Goal: Find specific fact: Find contact information

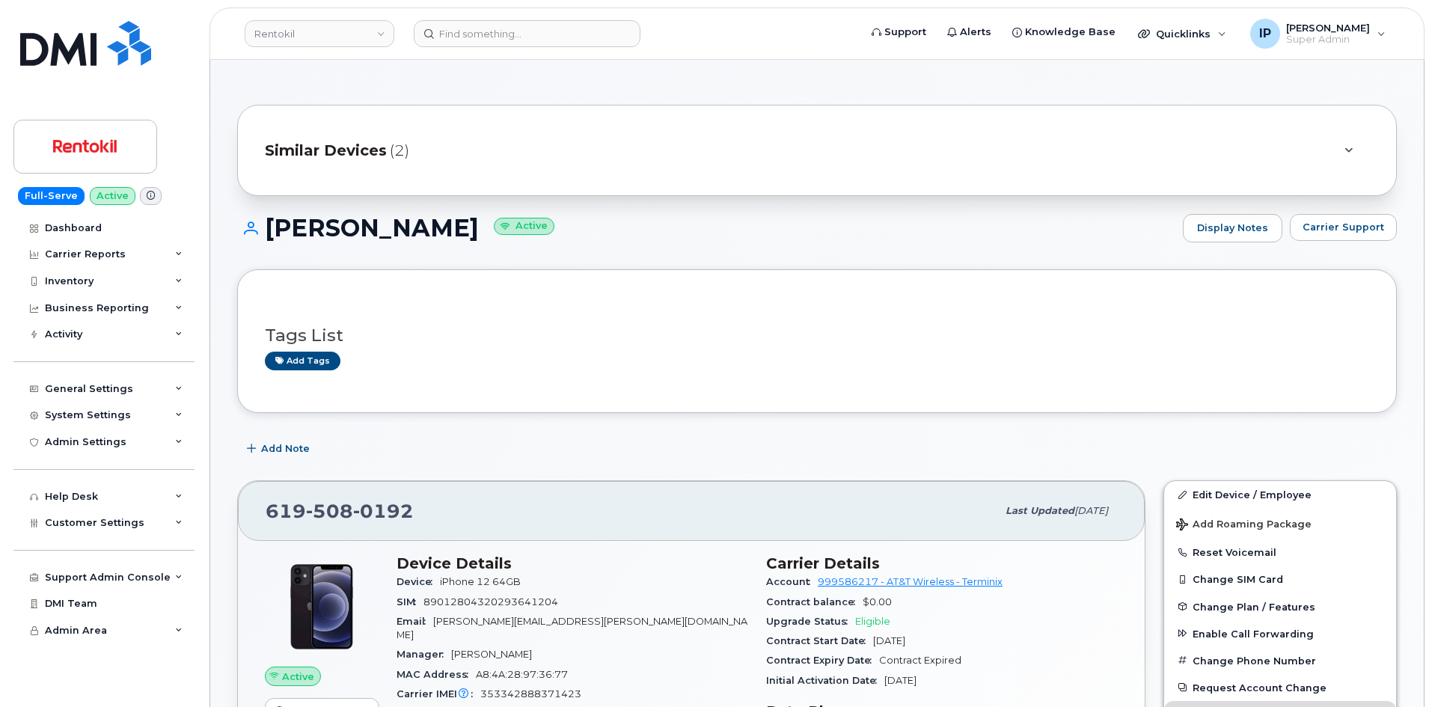
scroll to position [224, 0]
click at [494, 46] on header "Rentokil Support Alerts Knowledge Base Quicklinks Suspend / Cancel Device Chang…" at bounding box center [816, 33] width 1215 height 52
click at [488, 35] on input at bounding box center [527, 33] width 227 height 27
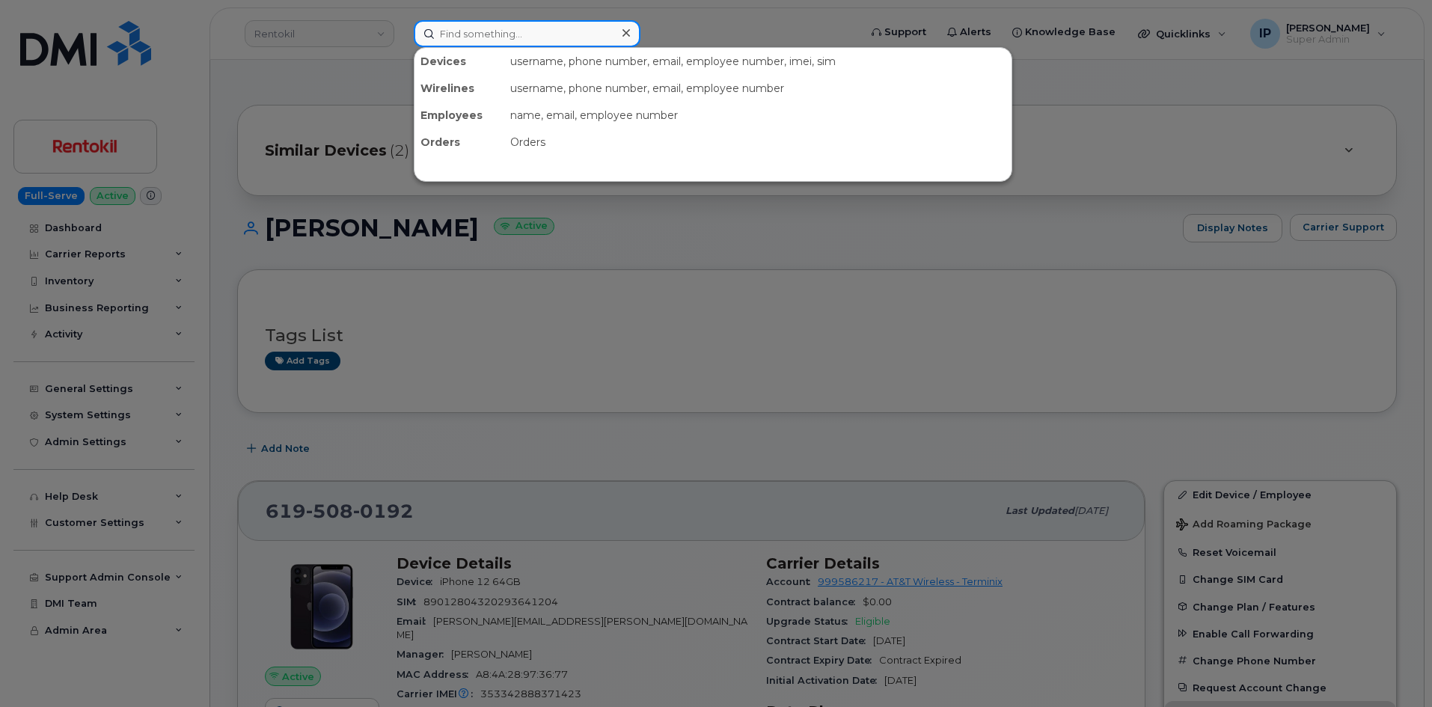
paste input "[PERSON_NAME]"
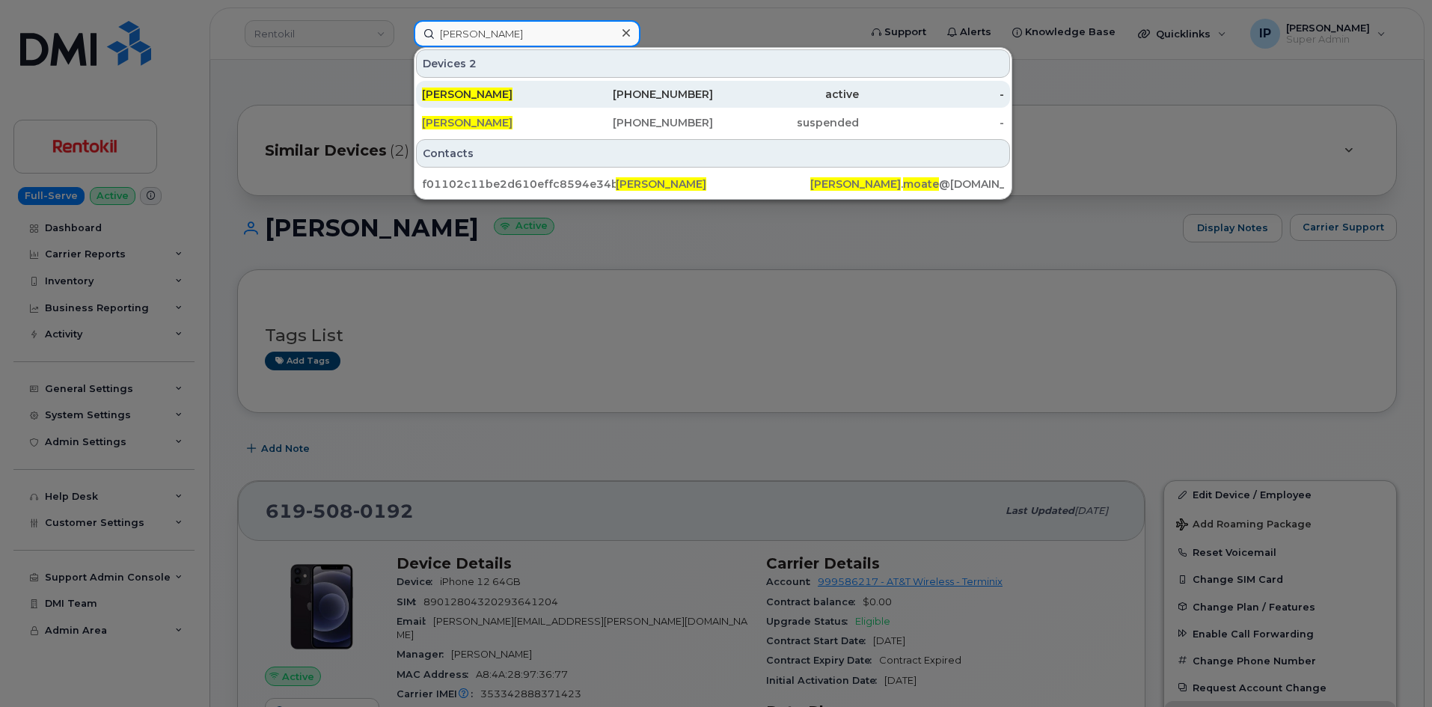
type input "[PERSON_NAME]"
click at [516, 93] on div "[PERSON_NAME]" at bounding box center [495, 94] width 146 height 15
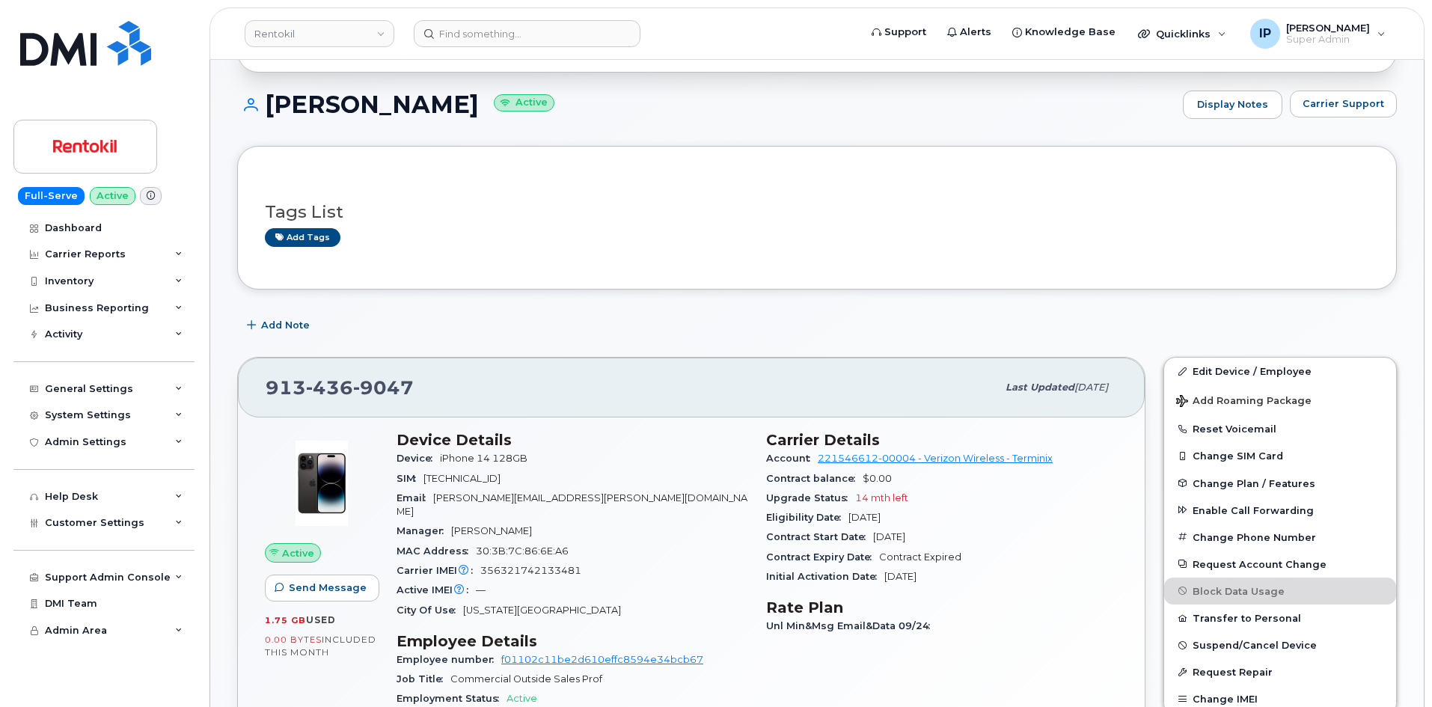
scroll to position [224, 0]
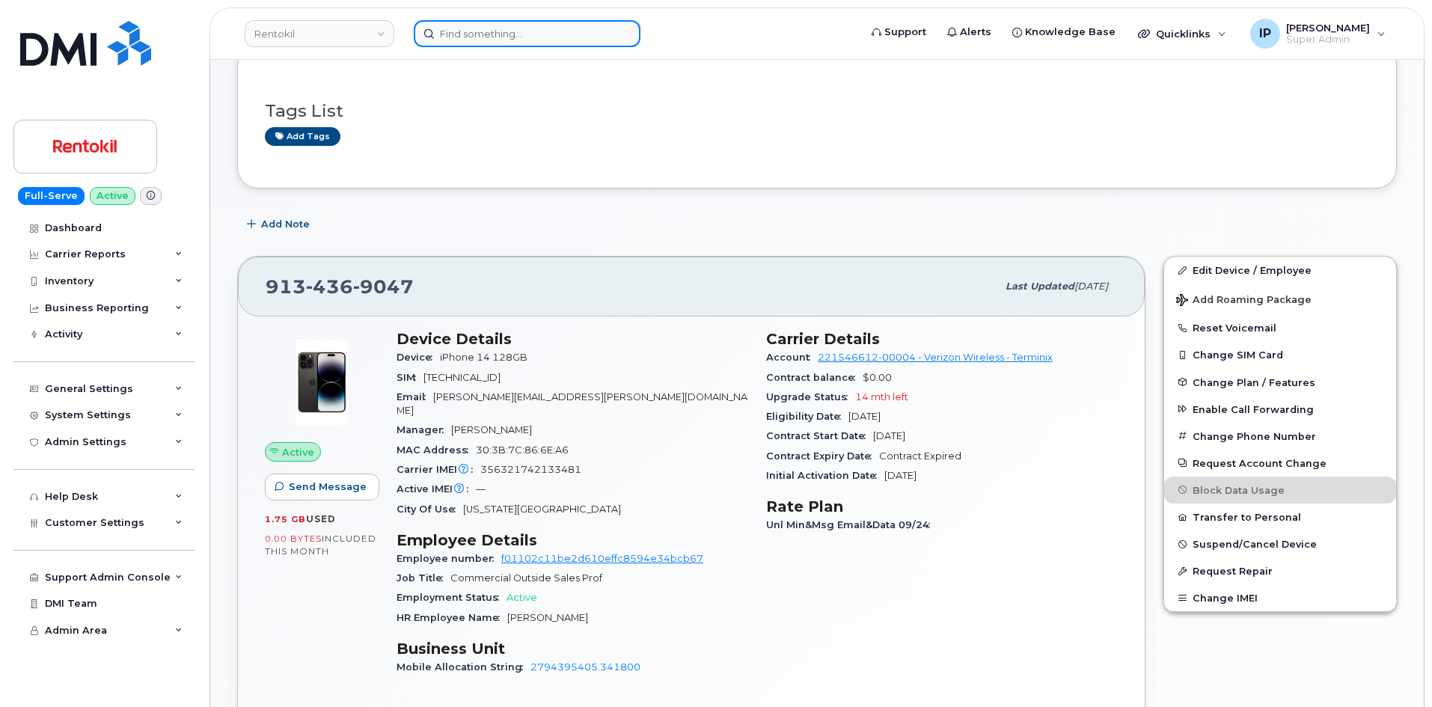
click at [557, 32] on input at bounding box center [527, 33] width 227 height 27
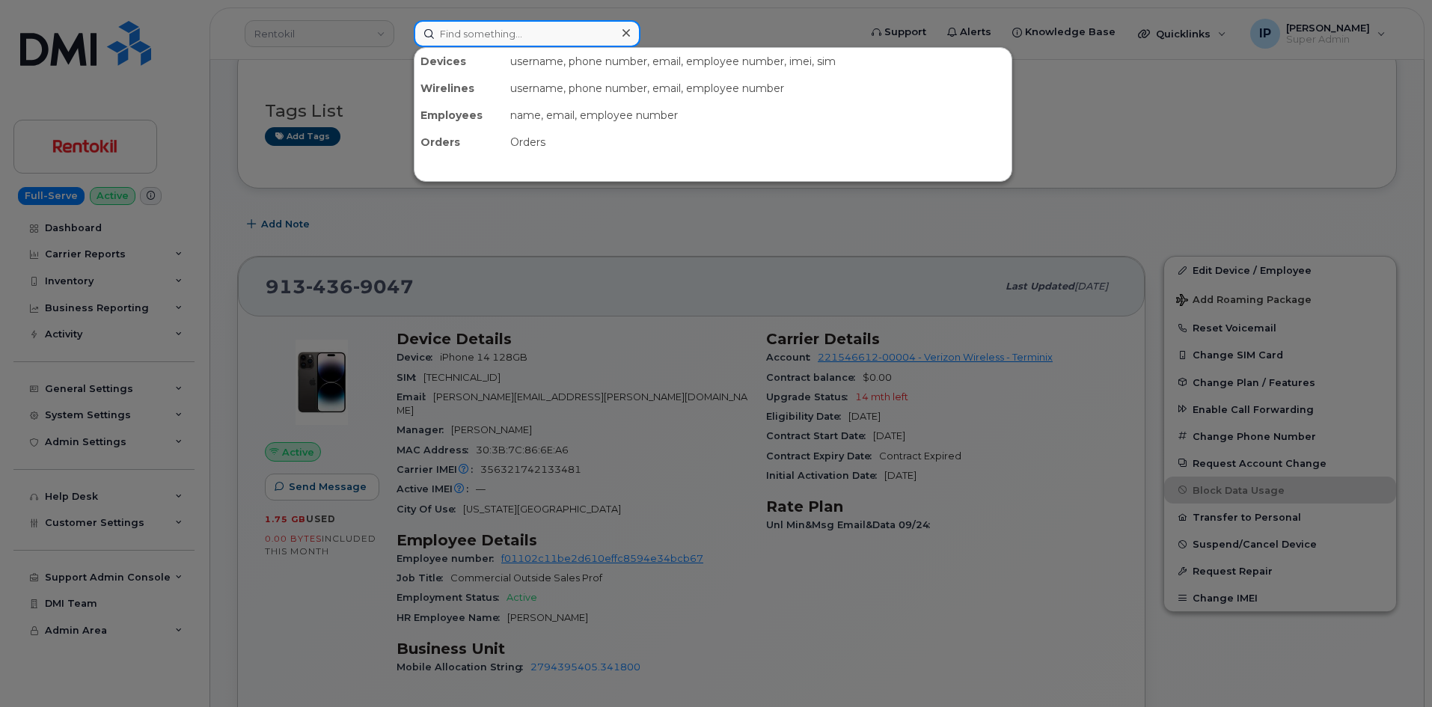
paste input "Rickey Evans"
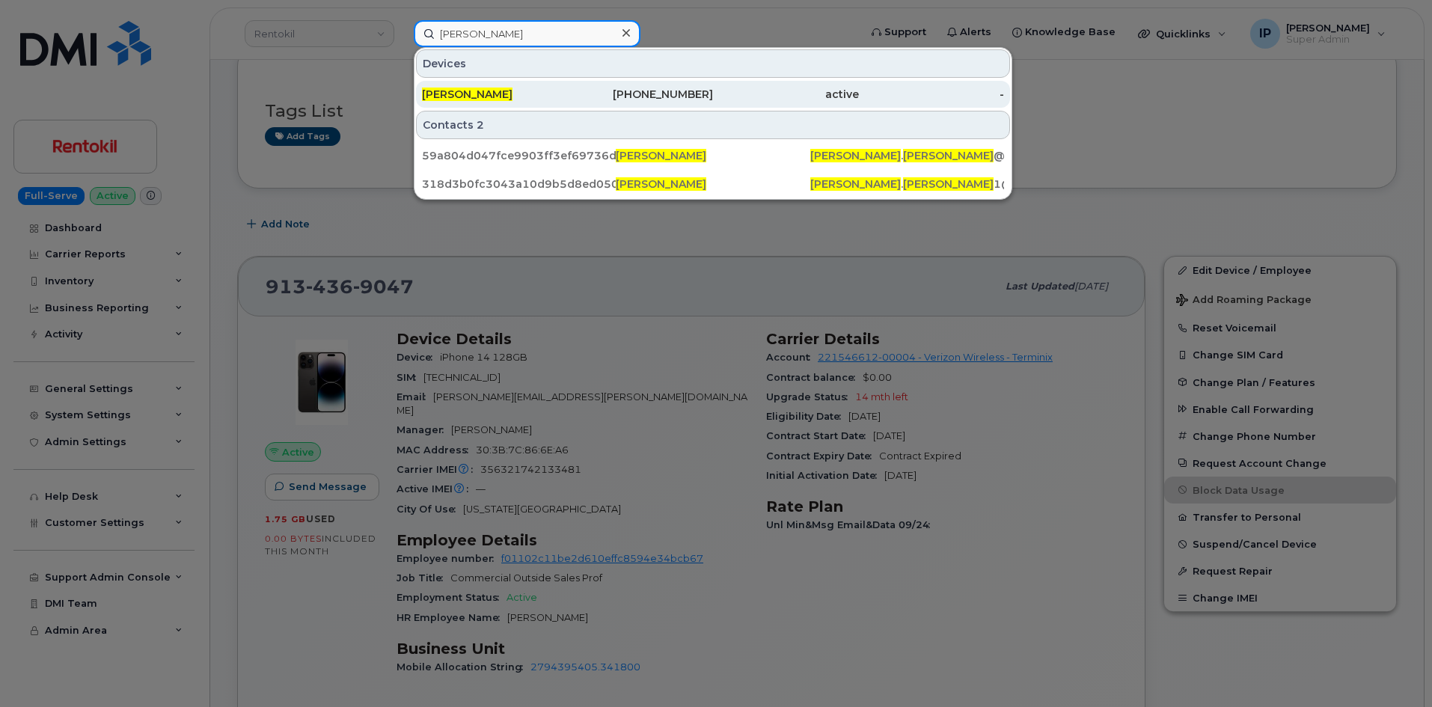
type input "Rickey Evans"
click at [571, 91] on div "706-457-3910" at bounding box center [641, 94] width 146 height 15
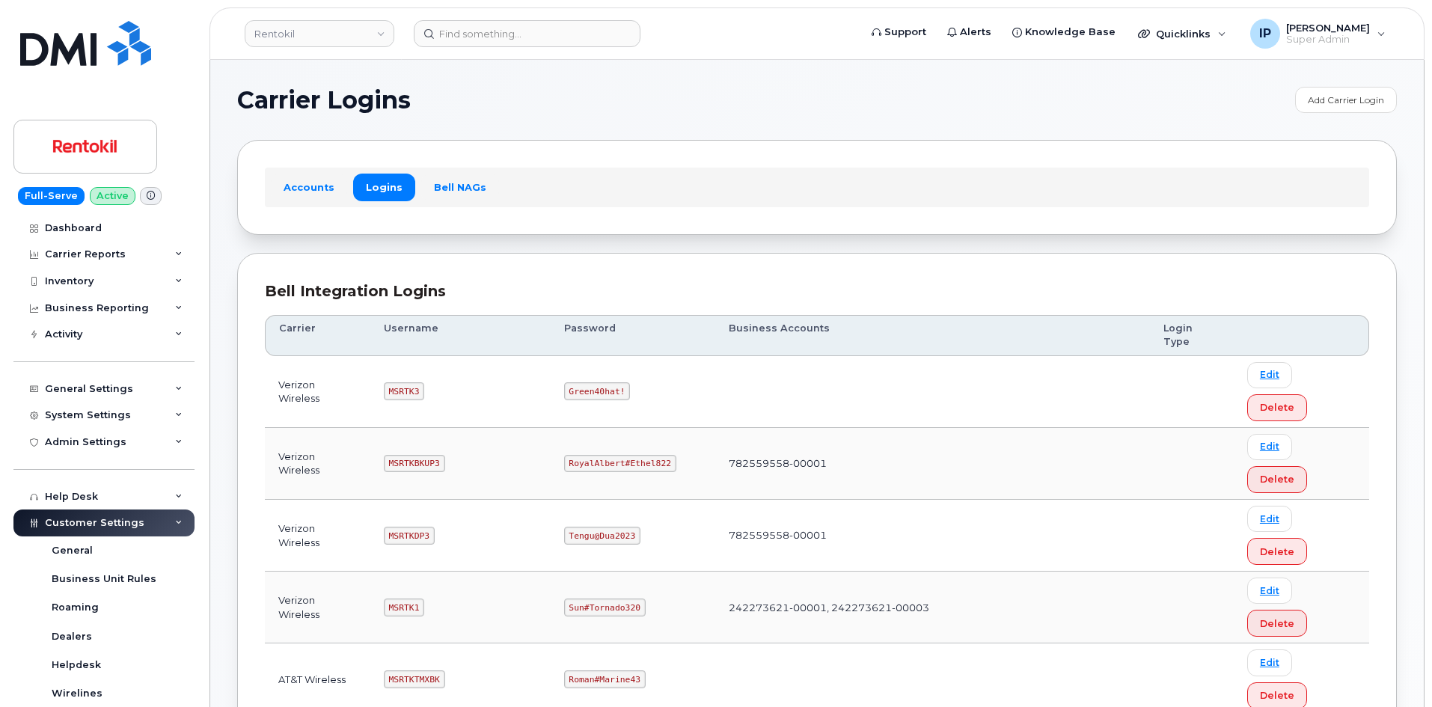
scroll to position [221, 0]
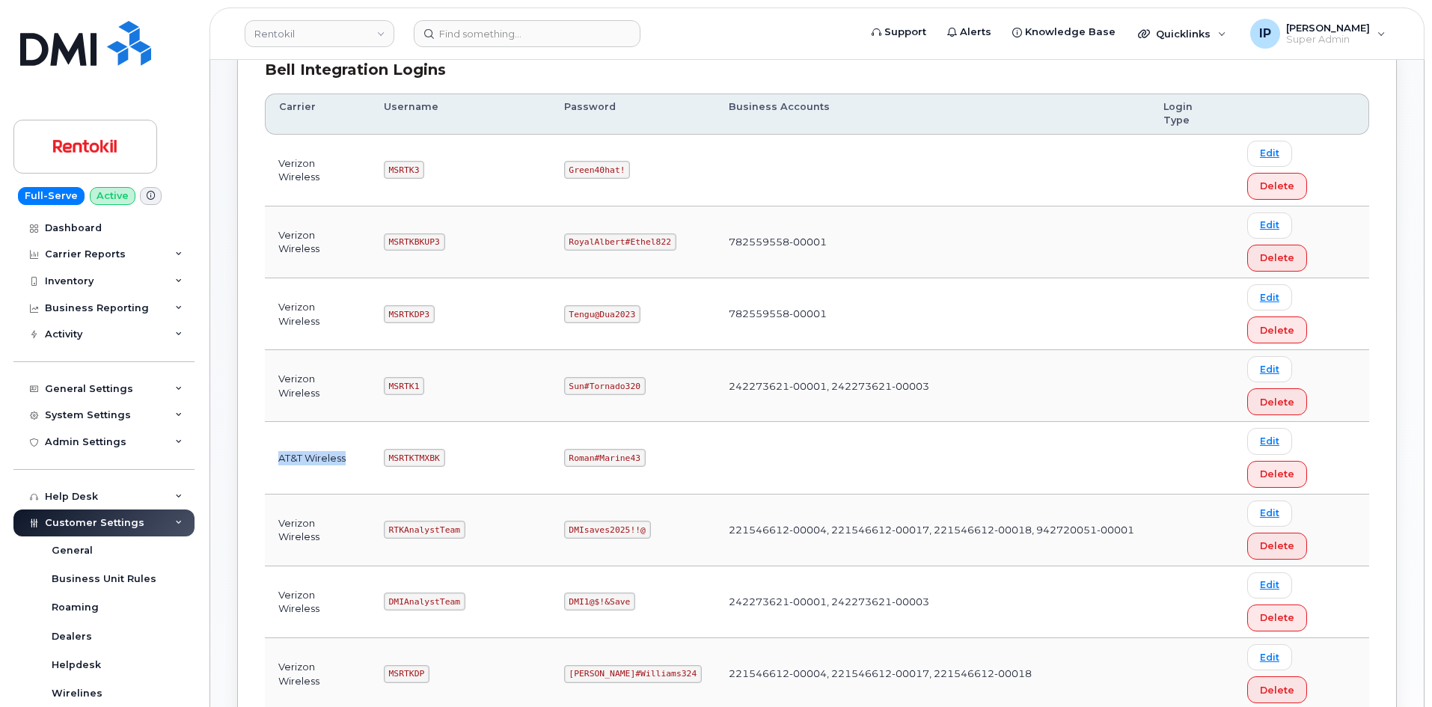
drag, startPoint x: 280, startPoint y: 293, endPoint x: 368, endPoint y: 300, distance: 87.8
click at [368, 422] on td "AT&T Wireless" at bounding box center [317, 458] width 105 height 72
drag, startPoint x: 691, startPoint y: 299, endPoint x: 926, endPoint y: 295, distance: 234.9
click at [926, 422] on td at bounding box center [932, 458] width 435 height 72
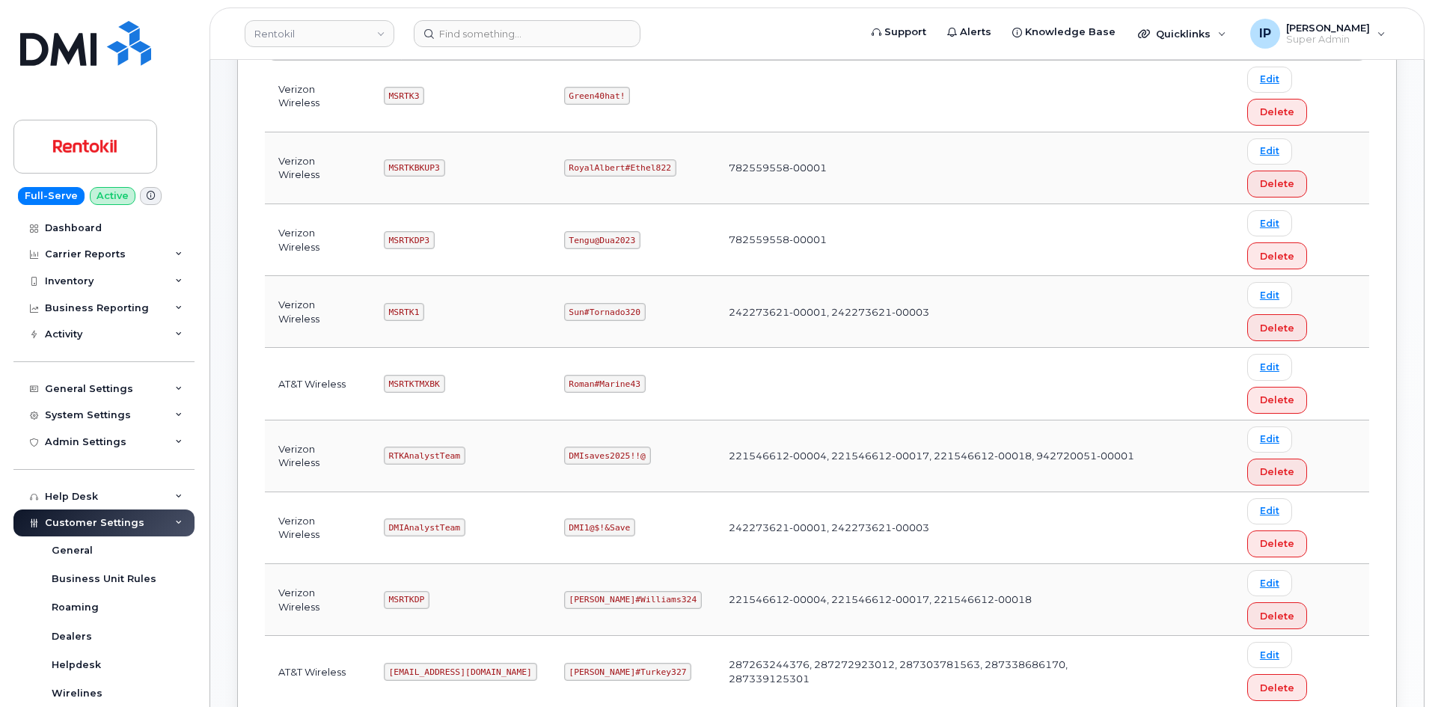
scroll to position [296, 0]
drag, startPoint x: 491, startPoint y: 500, endPoint x: 390, endPoint y: 504, distance: 101.8
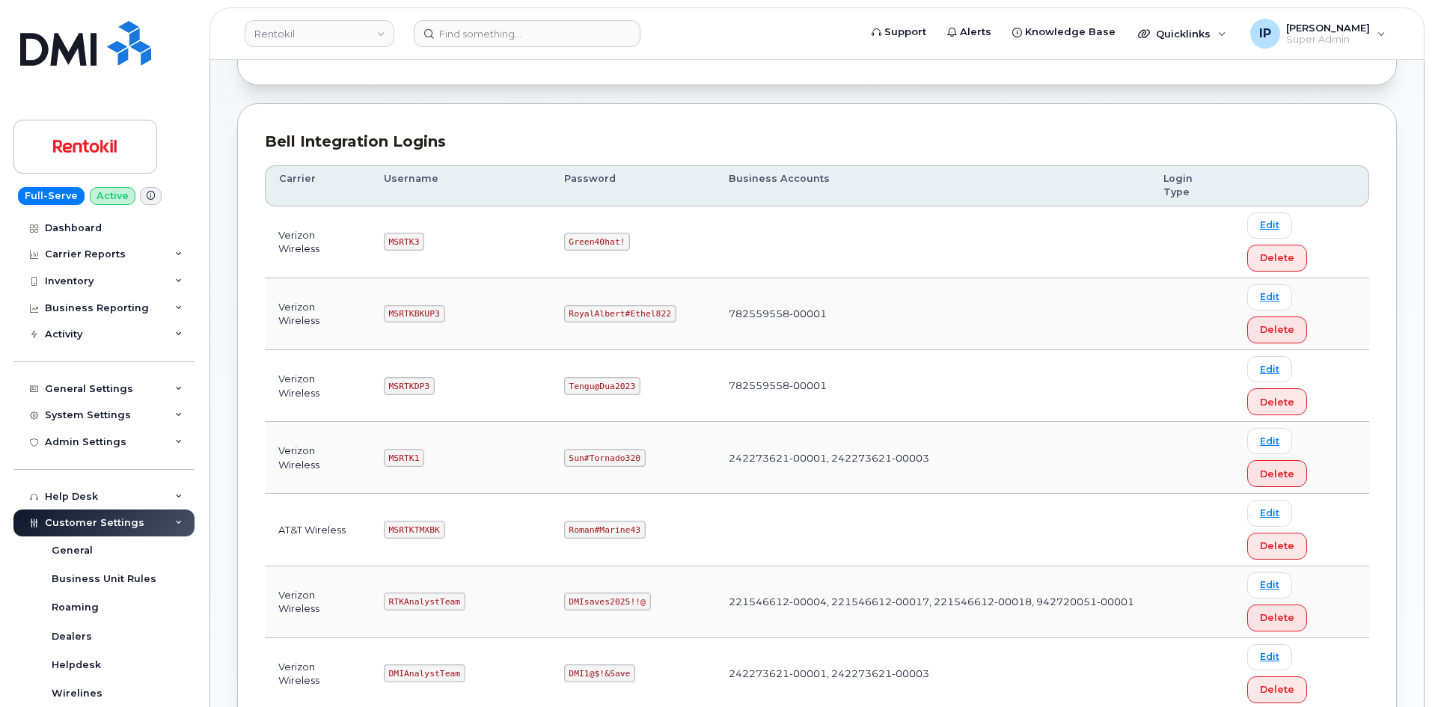
scroll to position [224, 0]
